Goal: Information Seeking & Learning: Understand process/instructions

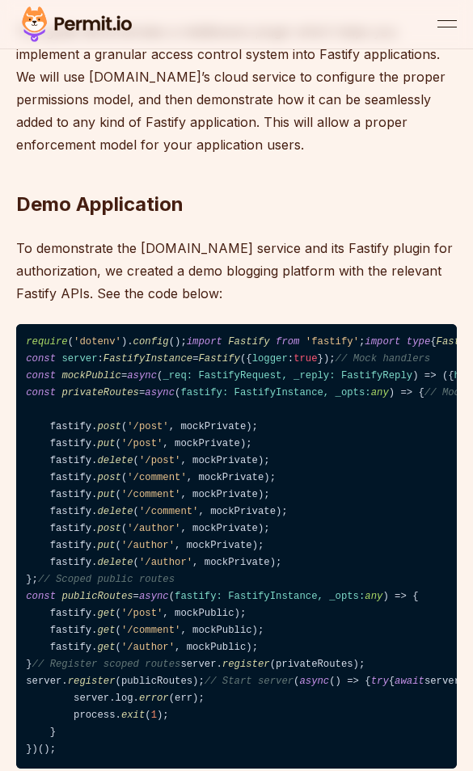
drag, startPoint x: 197, startPoint y: 488, endPoint x: 386, endPoint y: 489, distance: 189.2
drag, startPoint x: 386, startPoint y: 489, endPoint x: 375, endPoint y: 502, distance: 16.7
click at [375, 502] on code "require ( 'dotenv' ). config (); import Fastify from 'fastify' ; import type { …" at bounding box center [236, 546] width 441 height 445
drag, startPoint x: 404, startPoint y: 487, endPoint x: -4, endPoint y: 497, distance: 408.5
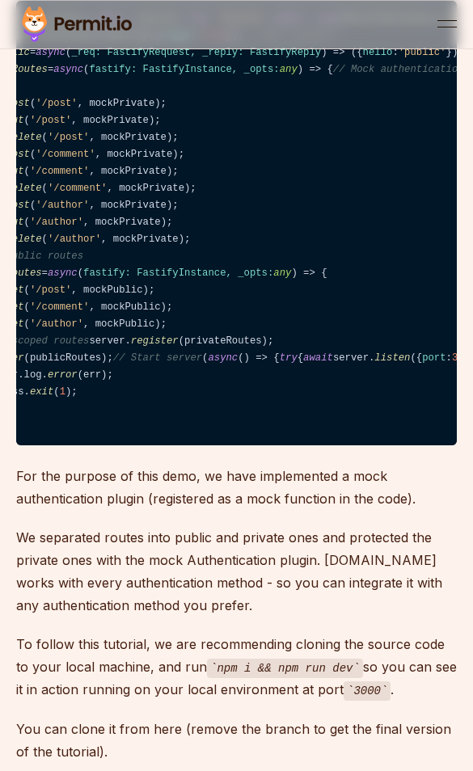
scroll to position [0, 108]
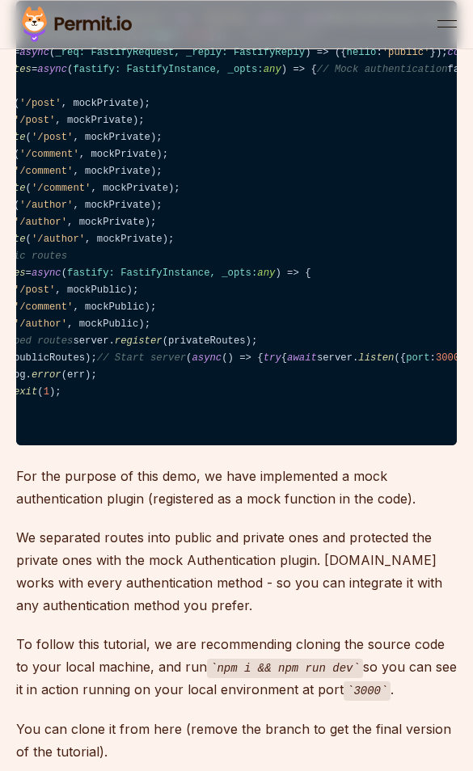
drag, startPoint x: 414, startPoint y: 171, endPoint x: 428, endPoint y: 172, distance: 13.8
click at [428, 172] on code "require ( 'dotenv' ). config (); import Fastify from 'fastify' ; import type { …" at bounding box center [236, 223] width 441 height 445
drag, startPoint x: 375, startPoint y: 201, endPoint x: -61, endPoint y: 209, distance: 436.0
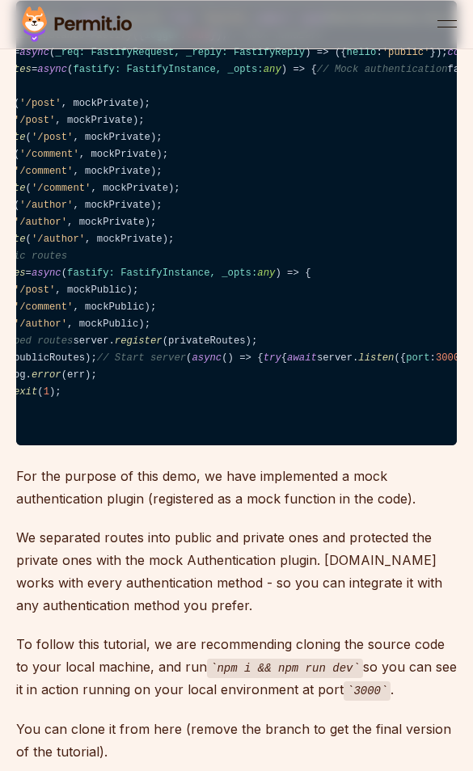
click at [128, 307] on code "require ( 'dotenv' ). config (); import Fastify from 'fastify' ; import type { …" at bounding box center [236, 223] width 441 height 445
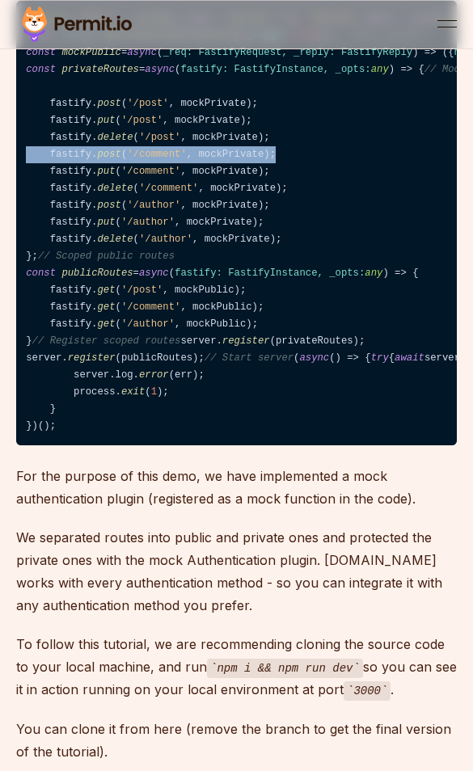
drag, startPoint x: 149, startPoint y: 357, endPoint x: -35, endPoint y: 358, distance: 183.6
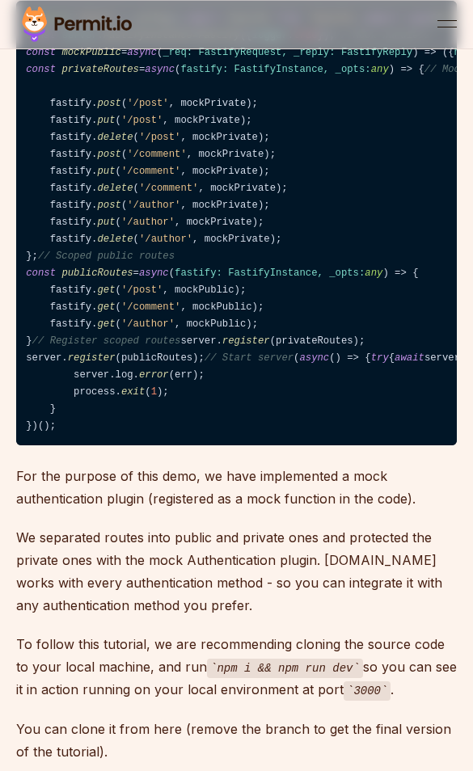
drag, startPoint x: -35, startPoint y: 358, endPoint x: 184, endPoint y: 401, distance: 222.5
click at [184, 401] on code "require ( 'dotenv' ). config (); import Fastify from 'fastify' ; import type { …" at bounding box center [236, 223] width 441 height 445
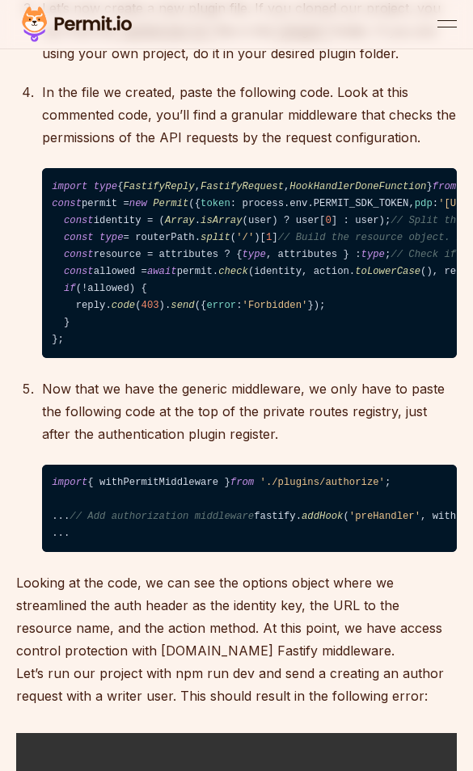
scroll to position [5337, 0]
